Goal: Transaction & Acquisition: Subscribe to service/newsletter

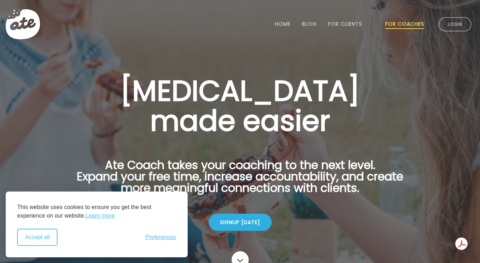
click at [41, 242] on button "Accept all" at bounding box center [37, 237] width 40 height 17
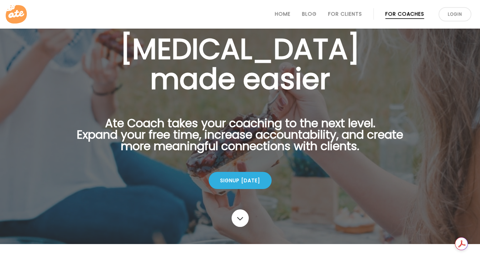
scroll to position [49, 0]
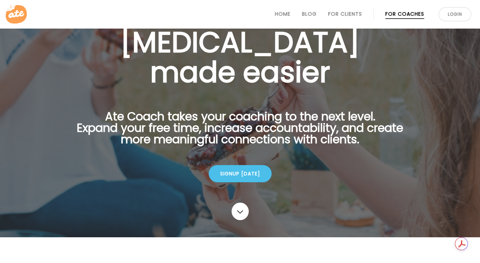
click at [242, 175] on div "Signup [DATE]" at bounding box center [240, 173] width 63 height 17
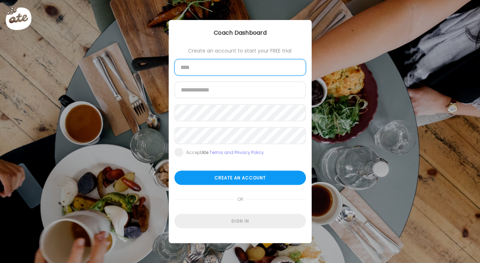
click at [238, 65] on input "text" at bounding box center [239, 67] width 131 height 16
type input "**********"
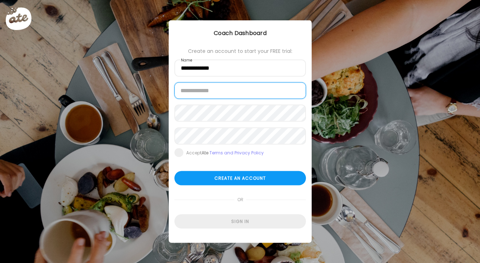
click at [213, 91] on input "email" at bounding box center [239, 90] width 131 height 16
type input "**********"
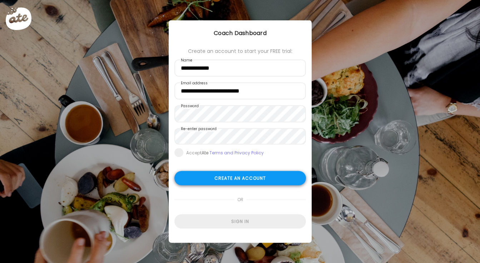
click at [229, 178] on div "Create an account" at bounding box center [239, 178] width 131 height 14
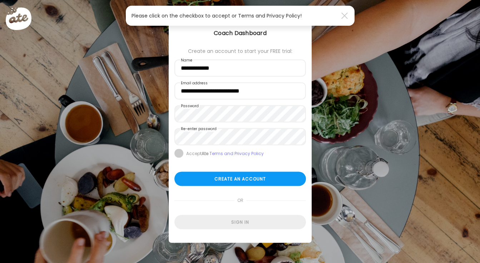
click at [180, 155] on span at bounding box center [178, 153] width 9 height 9
click at [204, 176] on div "Create an account" at bounding box center [239, 179] width 131 height 14
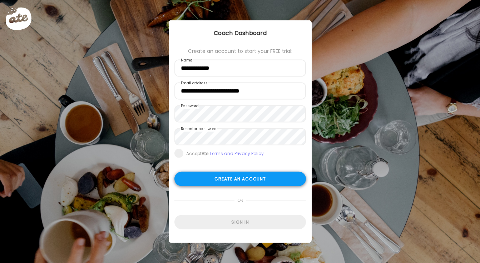
type input "**********"
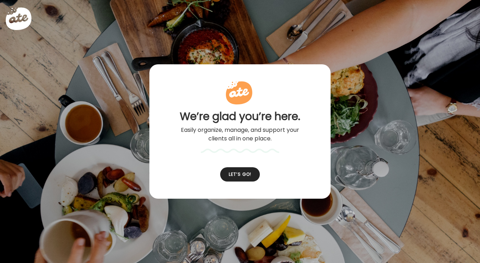
type input "**********"
click at [240, 174] on div "Let’s go!" at bounding box center [240, 174] width 40 height 14
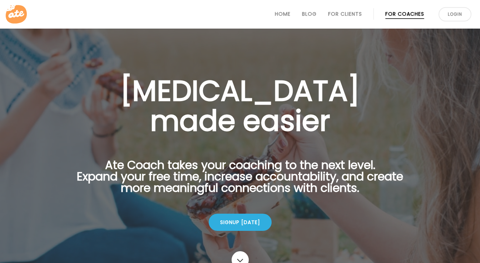
scroll to position [49, 0]
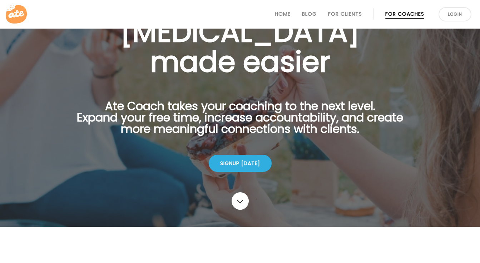
scroll to position [67, 0]
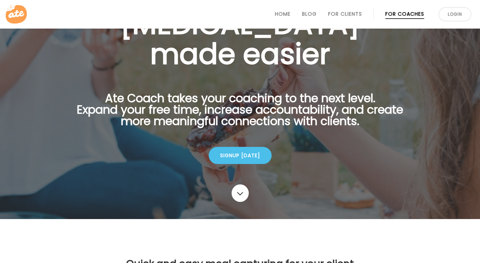
click at [235, 158] on div "Signup [DATE]" at bounding box center [240, 155] width 63 height 17
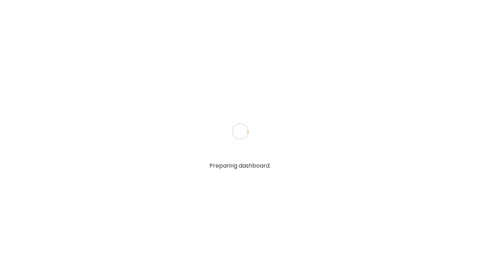
type input "**********"
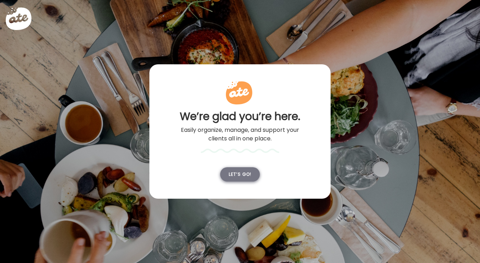
type input "**********"
click at [234, 173] on div "Let’s go!" at bounding box center [240, 174] width 40 height 14
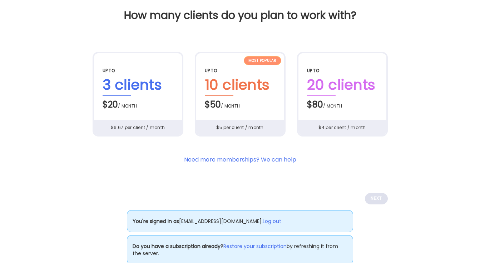
scroll to position [48, 0]
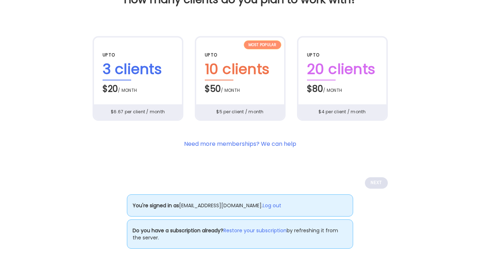
click at [165, 99] on div "Most popular up to 3 clients $20 / month $6.67 per client / month" at bounding box center [137, 78] width 91 height 85
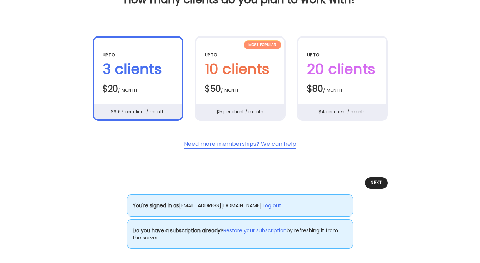
click at [252, 143] on section "Need more memberships? We can help" at bounding box center [240, 144] width 112 height 9
click at [373, 182] on div "Next" at bounding box center [376, 182] width 23 height 11
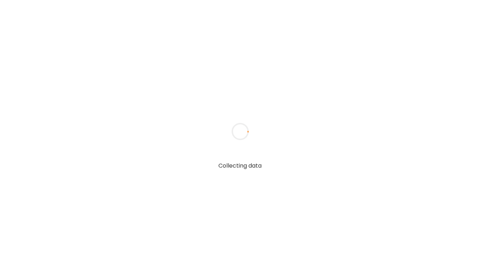
scroll to position [0, 0]
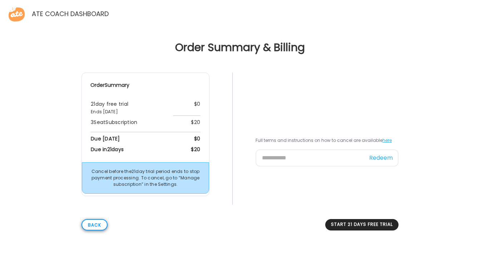
click at [100, 225] on div "Back" at bounding box center [94, 224] width 26 height 11
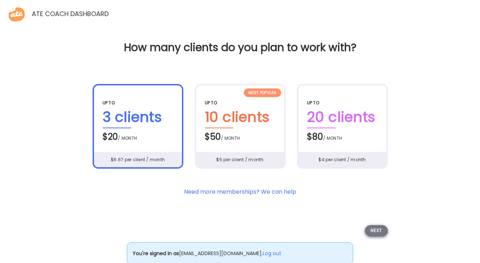
click at [376, 228] on div "Next" at bounding box center [376, 230] width 23 height 11
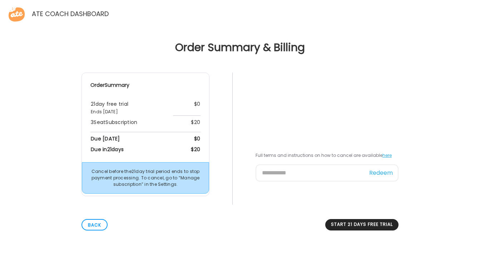
click at [306, 65] on div "Order Summary & Billing Order Summary 21 day free trial Ends Sep 10th, 2025 $0 …" at bounding box center [240, 122] width 480 height 245
click at [353, 62] on div "Order Summary & Billing Order Summary 21 day free trial Ends Sep 10th, 2025 $0 …" at bounding box center [240, 122] width 480 height 245
click at [179, 109] on td "$0" at bounding box center [186, 106] width 27 height 18
click at [335, 225] on div "Start 21 days free trial" at bounding box center [361, 224] width 73 height 11
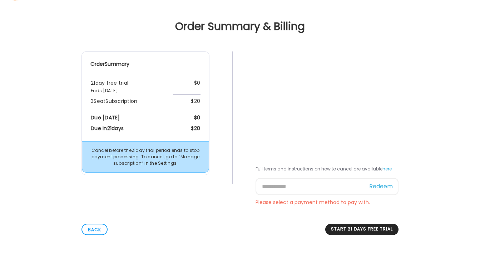
scroll to position [21, 0]
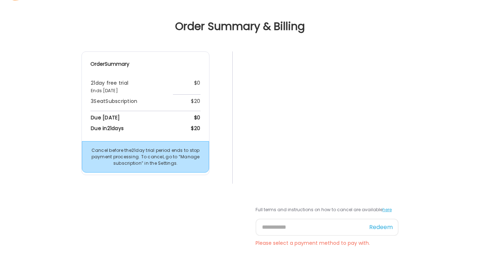
click at [403, 93] on div "Order Summary 21 day free trial Ends Sep 10th, 2025 $0 3 Seat Subscription $20 …" at bounding box center [240, 150] width 468 height 199
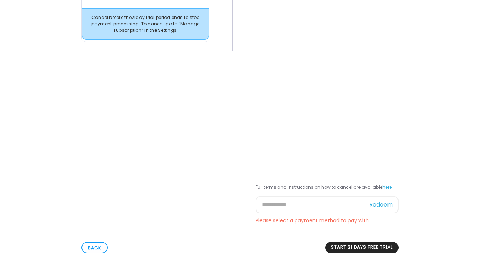
scroll to position [159, 0]
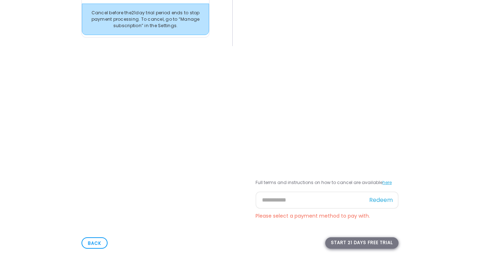
click at [354, 242] on div "Start 21 days free trial" at bounding box center [361, 242] width 73 height 11
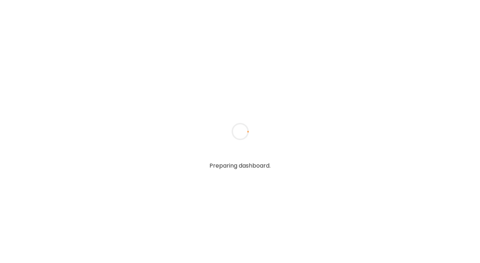
type input "**********"
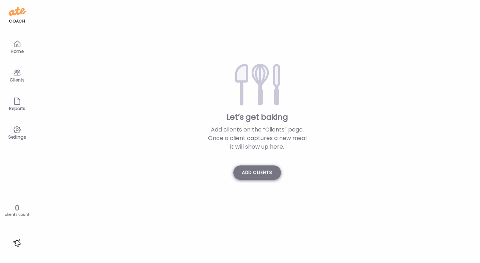
type input "**********"
click at [261, 177] on div "Add clients" at bounding box center [256, 172] width 47 height 14
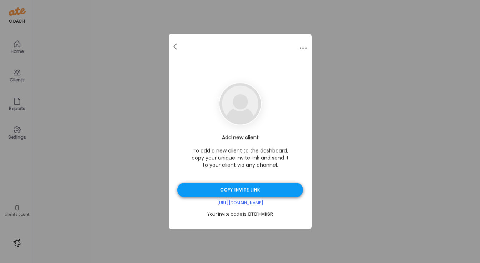
click at [227, 190] on div "Copy invite link" at bounding box center [240, 190] width 126 height 14
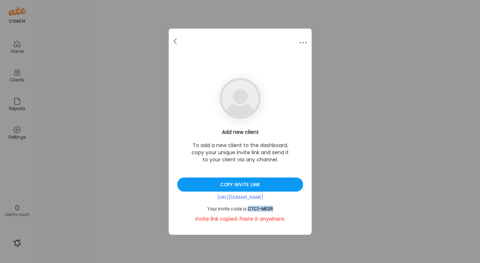
drag, startPoint x: 274, startPoint y: 209, endPoint x: 249, endPoint y: 210, distance: 24.3
click at [249, 210] on div "Your invite code is: CTC1-MKSR" at bounding box center [240, 209] width 126 height 6
copy span "CTC1-MKSR"
click at [355, 113] on div "Ate Coach Dashboard Wahoo! It’s official Take a moment to set up your Coach Pro…" at bounding box center [240, 131] width 480 height 263
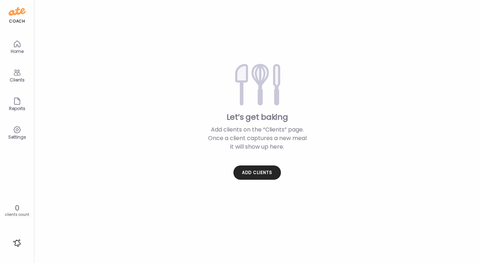
click at [13, 51] on div "Home" at bounding box center [17, 51] width 26 height 5
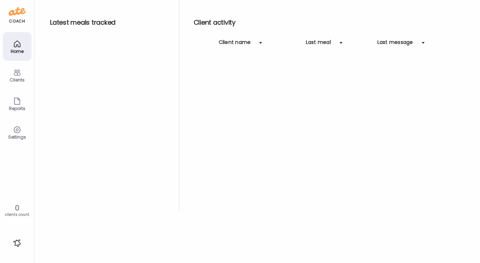
click at [16, 102] on icon at bounding box center [17, 101] width 9 height 9
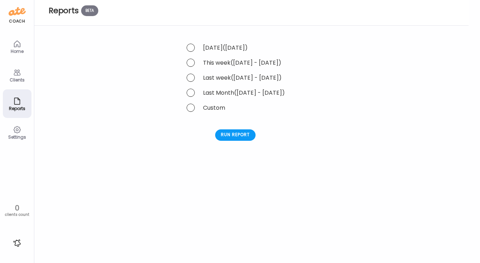
click at [17, 75] on icon at bounding box center [17, 73] width 7 height 6
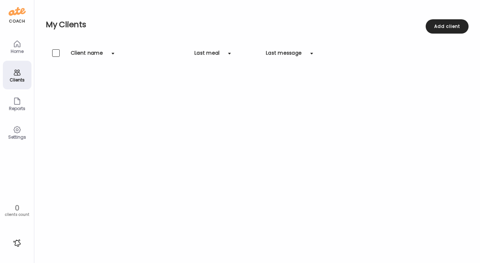
click at [20, 51] on div "Home" at bounding box center [17, 51] width 26 height 5
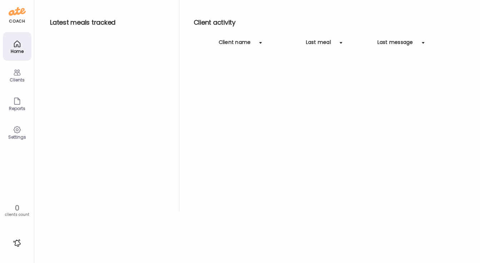
click at [16, 131] on icon at bounding box center [17, 129] width 9 height 9
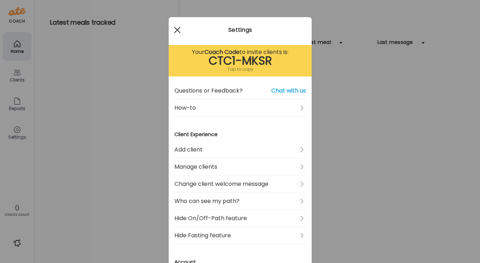
click at [177, 31] on div at bounding box center [177, 30] width 14 height 14
